Goal: Task Accomplishment & Management: Manage account settings

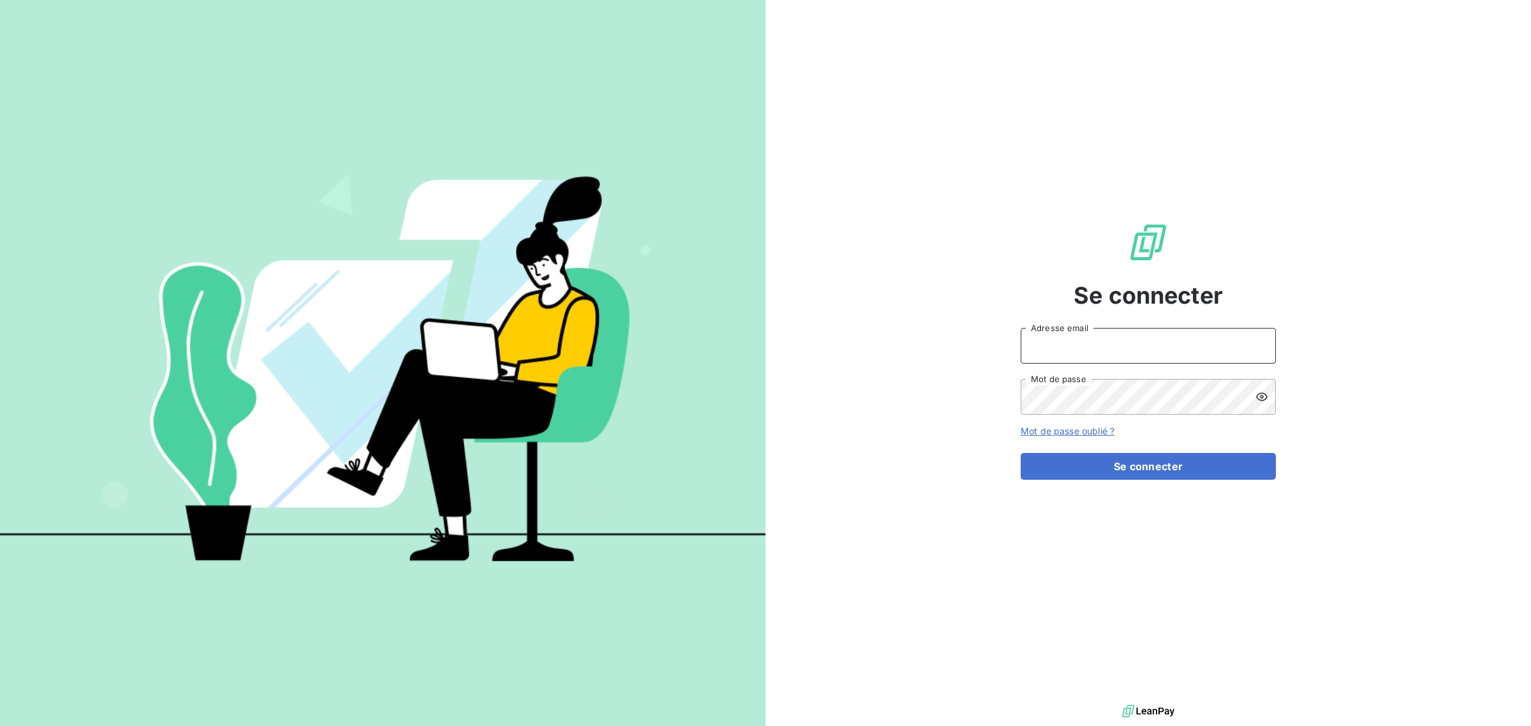
drag, startPoint x: 1073, startPoint y: 343, endPoint x: 1073, endPoint y: 352, distance: 9.6
click at [1073, 343] on input "Adresse email" at bounding box center [1148, 346] width 255 height 36
type input "folivier@oet.fr"
click at [1064, 573] on div "Se connecter folivier@oet.fr Adresse email Mot de passe Mot de passe oublié ? S…" at bounding box center [1148, 351] width 255 height 702
click at [1262, 396] on icon at bounding box center [1261, 397] width 11 height 8
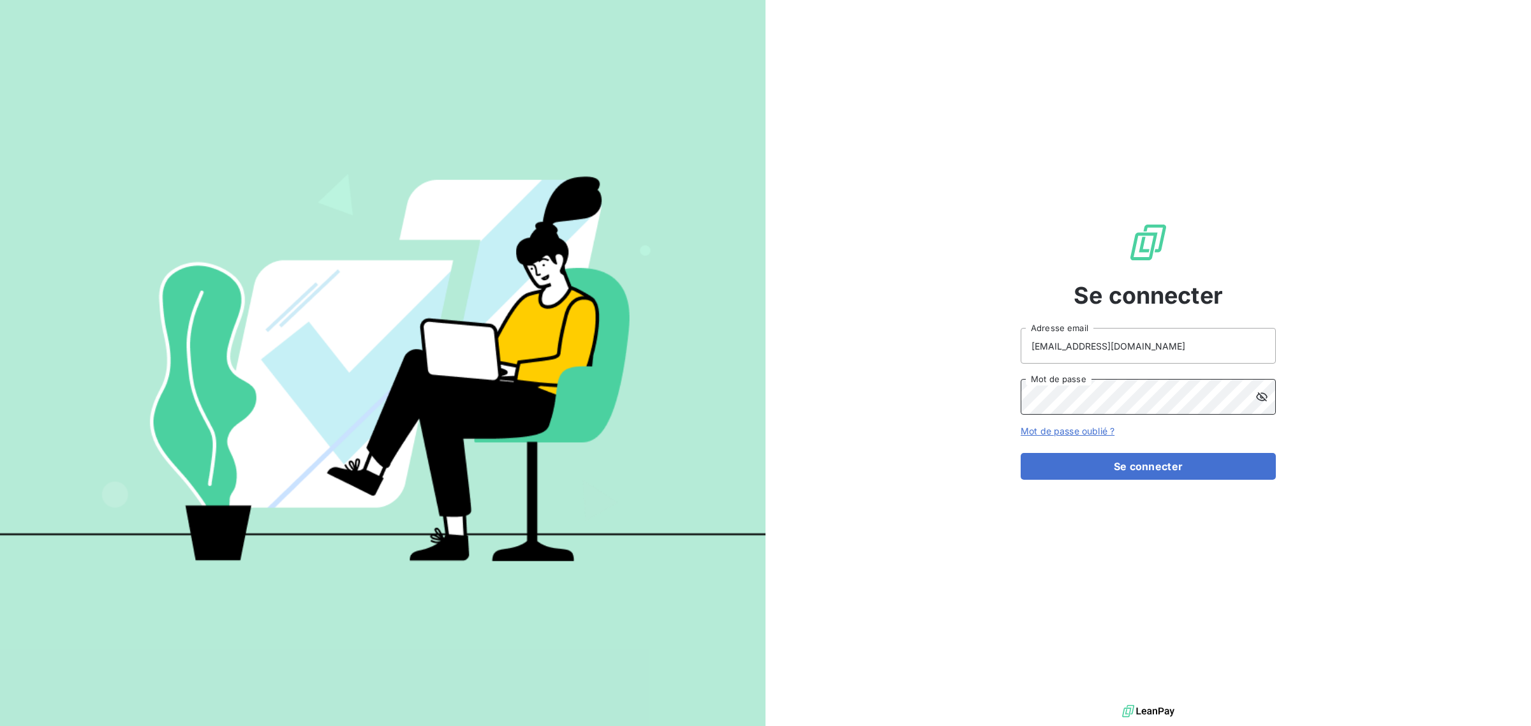
click at [935, 396] on div "Se connecter folivier@oet.fr Adresse email Mot de passe Mot de passe oublié ? S…" at bounding box center [1149, 351] width 766 height 702
click at [1158, 463] on button "Se connecter" at bounding box center [1148, 466] width 255 height 27
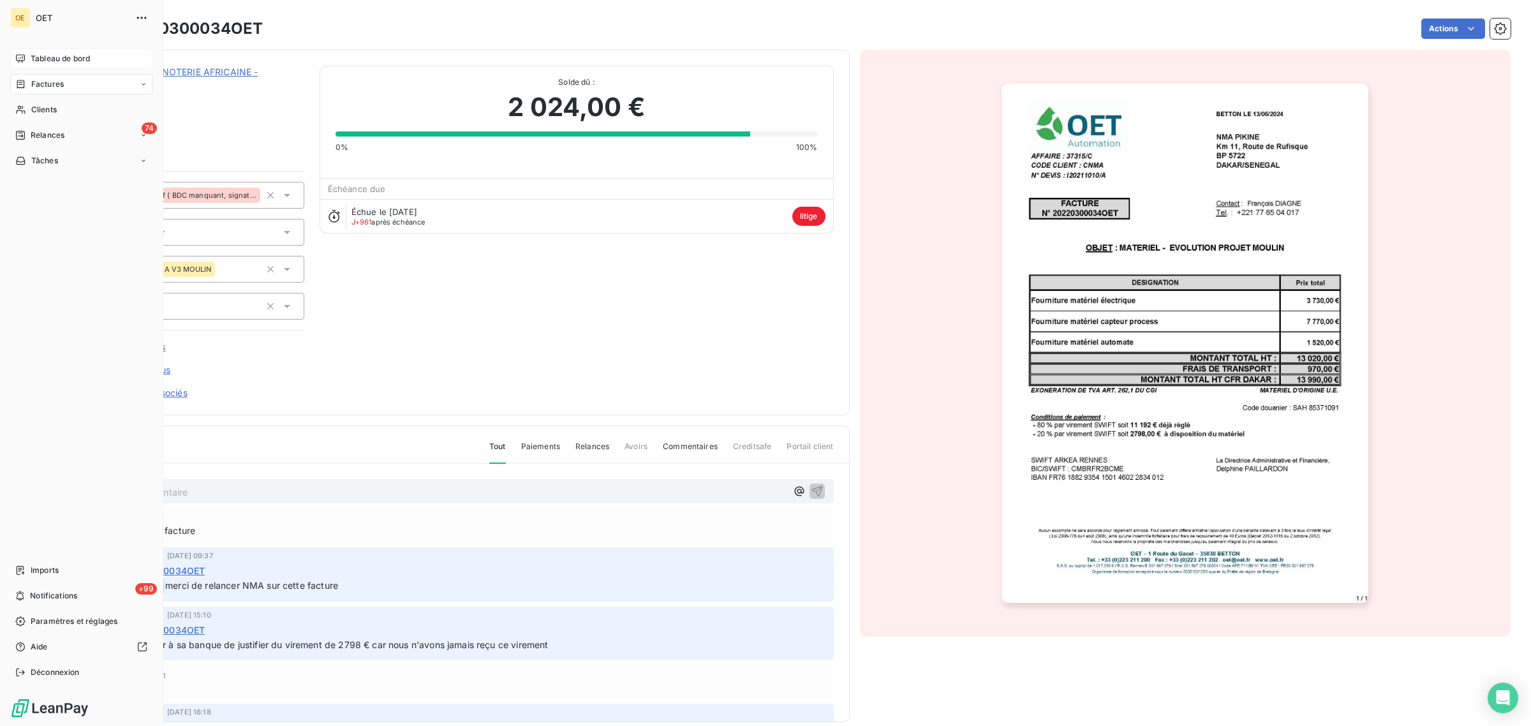
click at [48, 58] on span "Tableau de bord" at bounding box center [60, 58] width 59 height 11
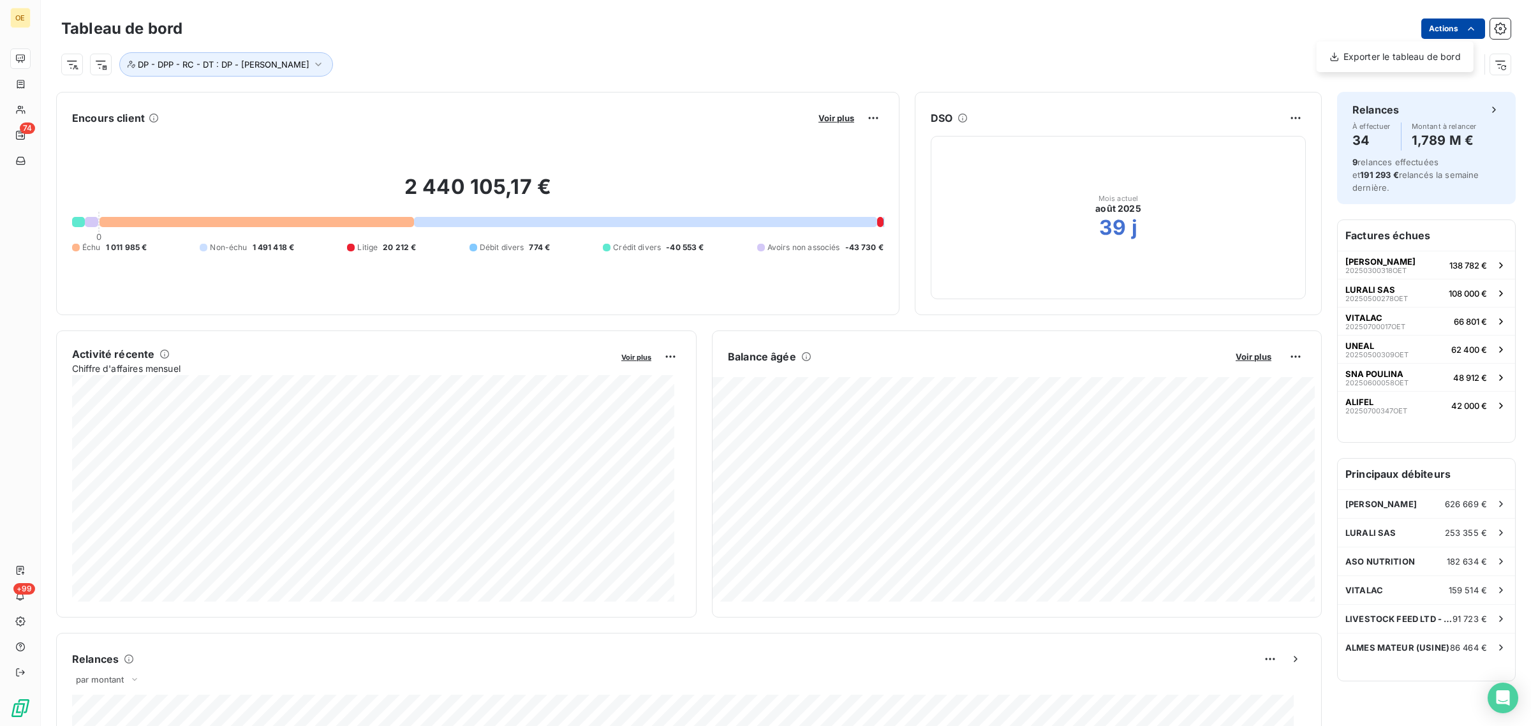
click at [1432, 29] on html "OE 74 +99 Tableau de bord Actions Exporter le tableau de bord DP - DPP - RC - D…" at bounding box center [765, 363] width 1531 height 726
click at [1413, 62] on div "Exporter le tableau de bord" at bounding box center [1395, 57] width 147 height 20
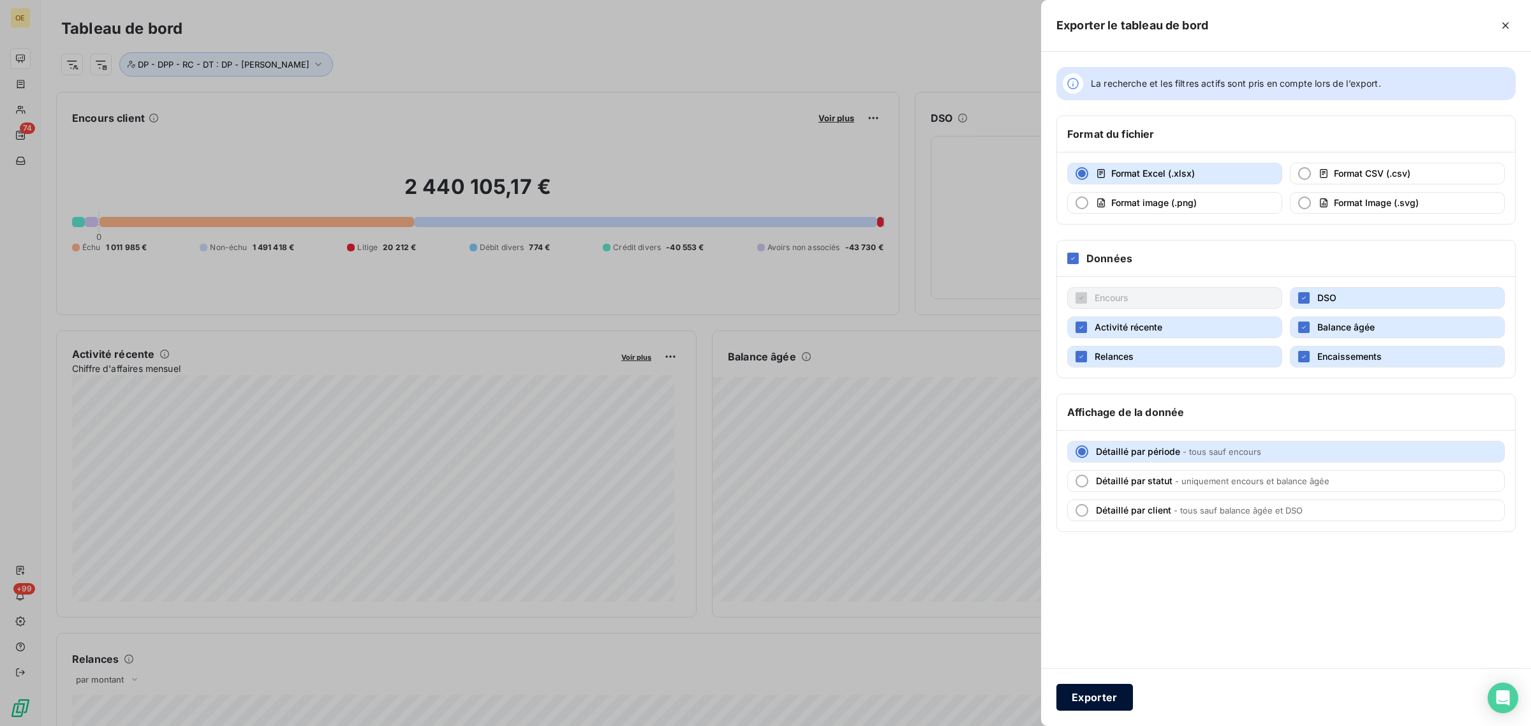
click at [1094, 701] on button "Exporter" at bounding box center [1095, 697] width 77 height 27
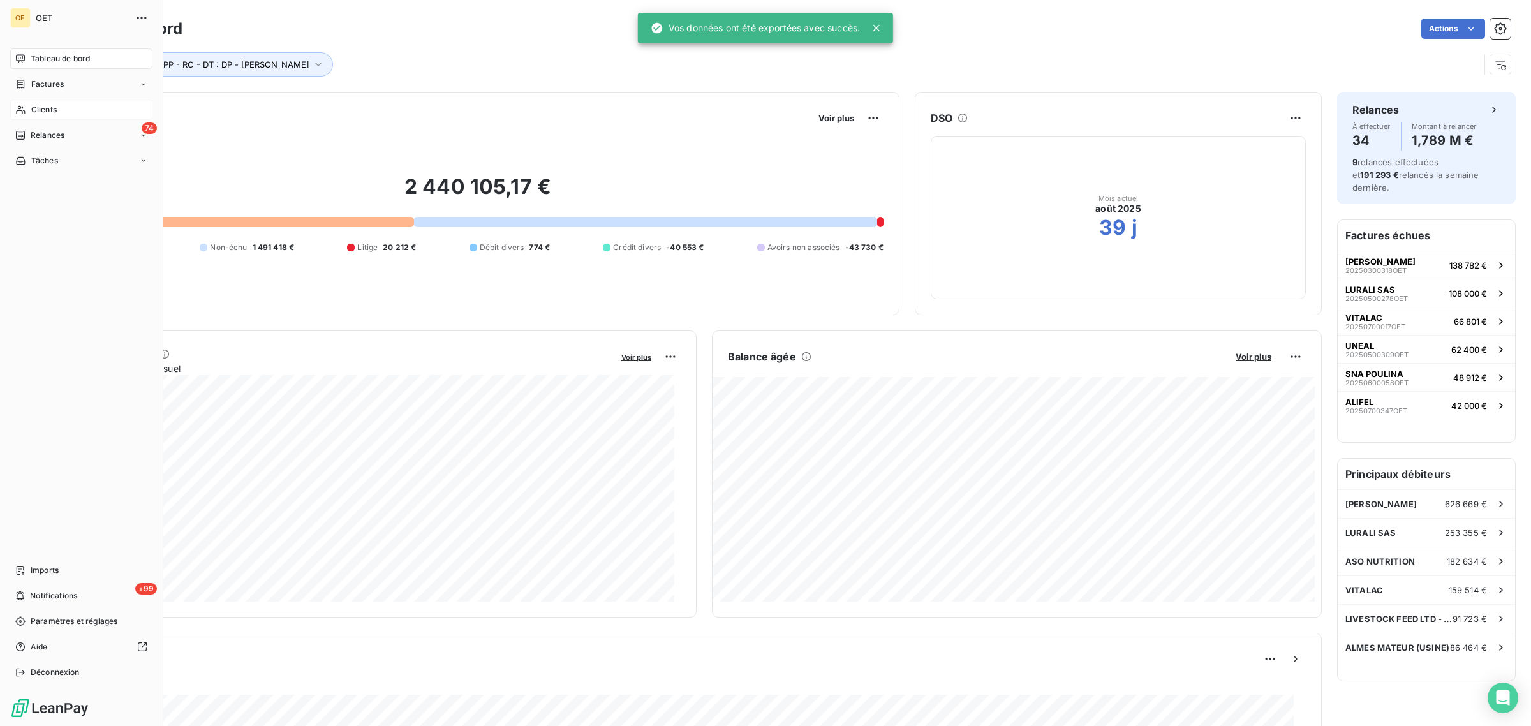
click at [42, 110] on span "Clients" at bounding box center [44, 109] width 26 height 11
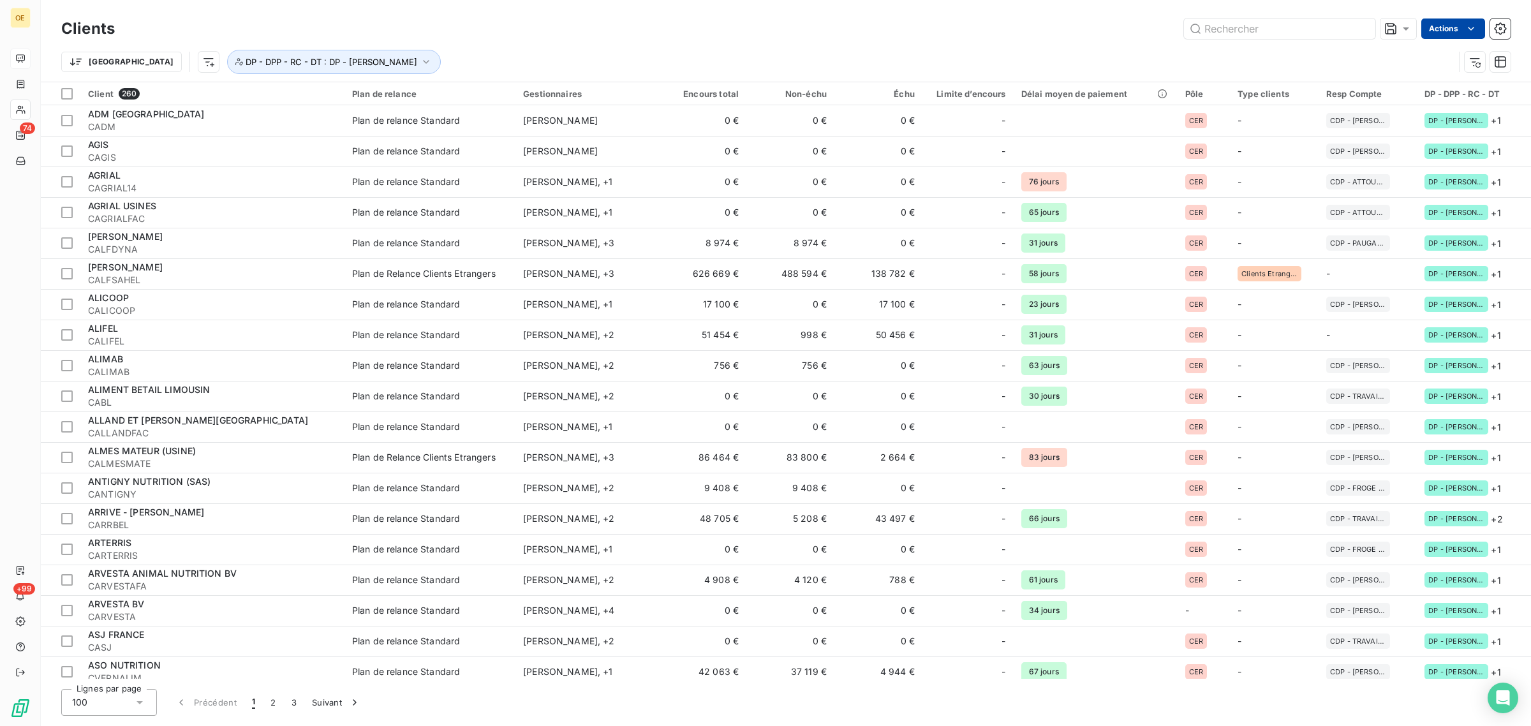
click at [1447, 29] on html "OE 74 +99 Clients Actions Trier DP - DPP - RC - DT : DP - Franck OLIVIER Client…" at bounding box center [765, 363] width 1531 height 726
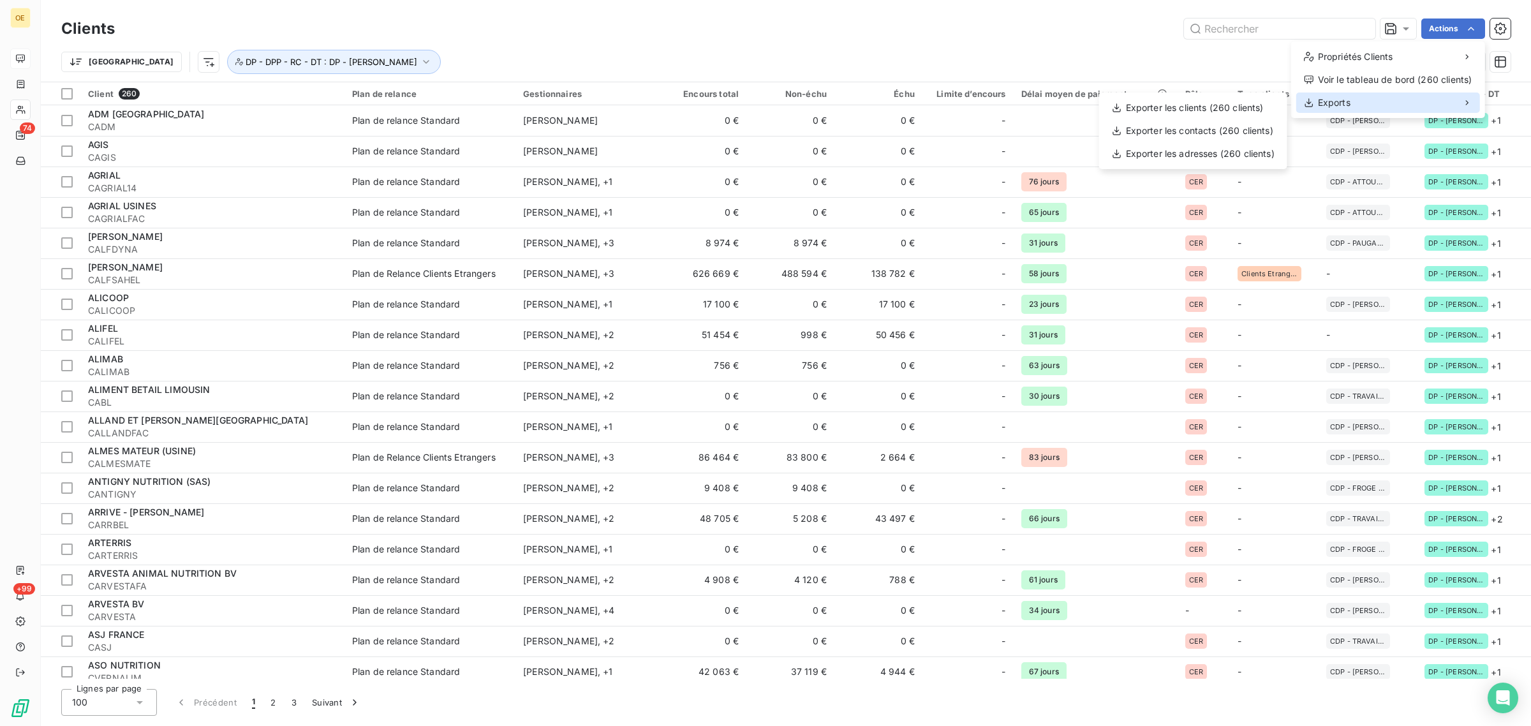
click at [1344, 104] on span "Exports" at bounding box center [1334, 102] width 33 height 13
click at [1176, 101] on div "Exporter les clients (260 clients)" at bounding box center [1193, 108] width 178 height 20
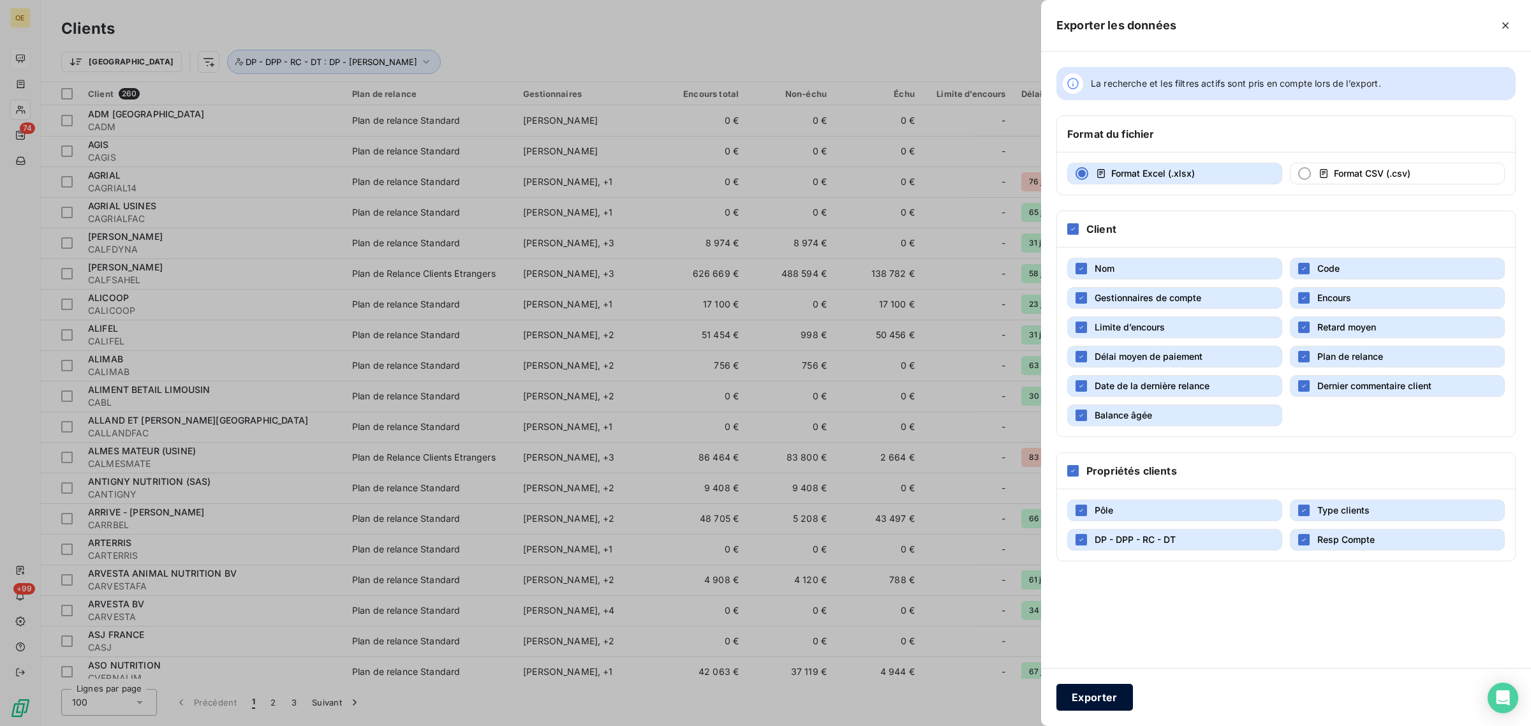
click at [1083, 692] on button "Exporter" at bounding box center [1095, 697] width 77 height 27
